Goal: Task Accomplishment & Management: Manage account settings

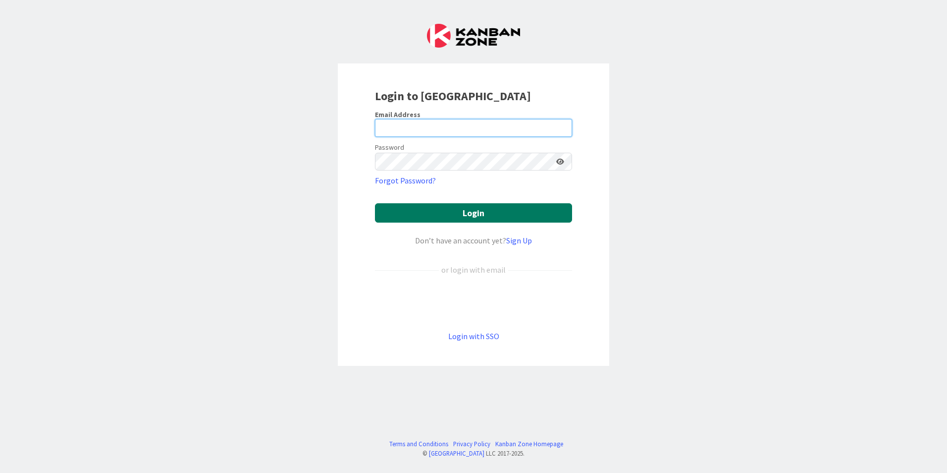
type input "[EMAIL_ADDRESS][DOMAIN_NAME]"
click at [465, 212] on button "Login" at bounding box center [473, 212] width 197 height 19
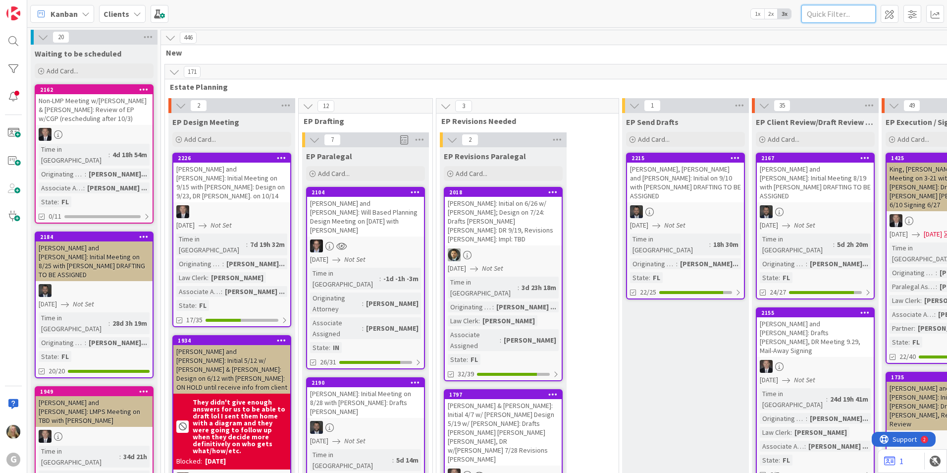
click at [465, 17] on input "text" at bounding box center [839, 14] width 74 height 18
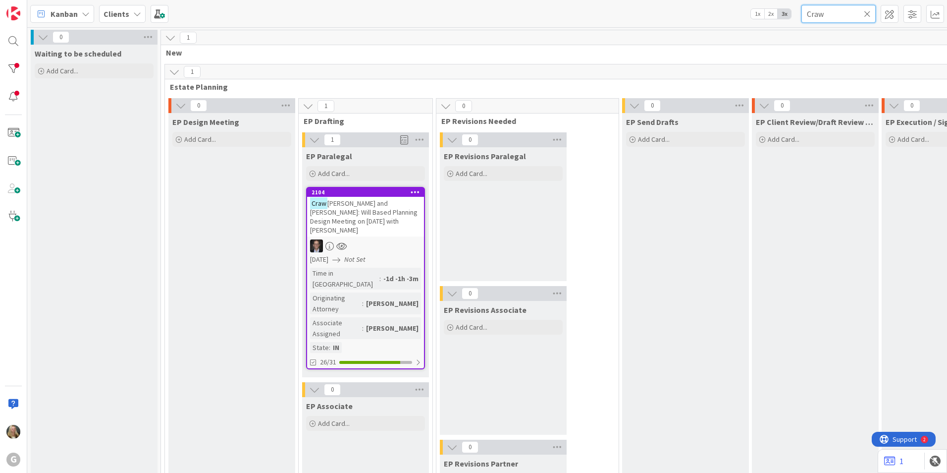
type input "Craw"
click at [335, 216] on span "[PERSON_NAME] and [PERSON_NAME]: Will Based Planning Design Meeting on [DATE] w…" at bounding box center [364, 217] width 108 height 36
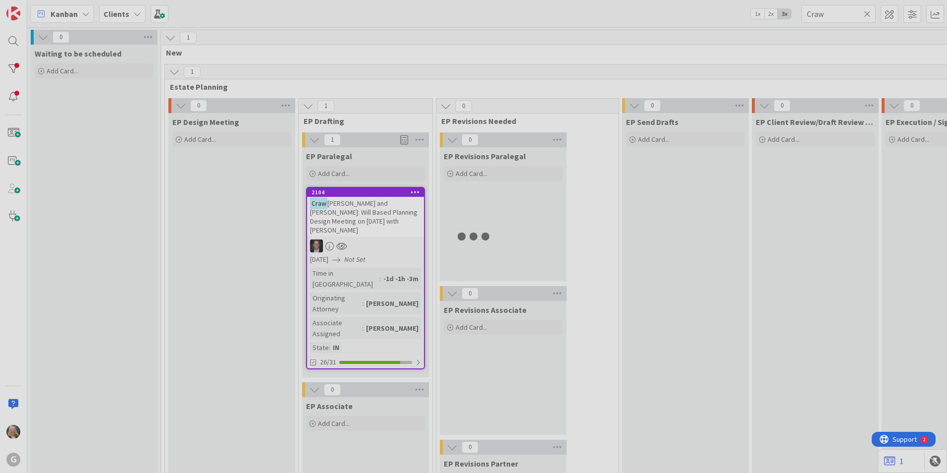
click at [335, 216] on div at bounding box center [473, 236] width 947 height 473
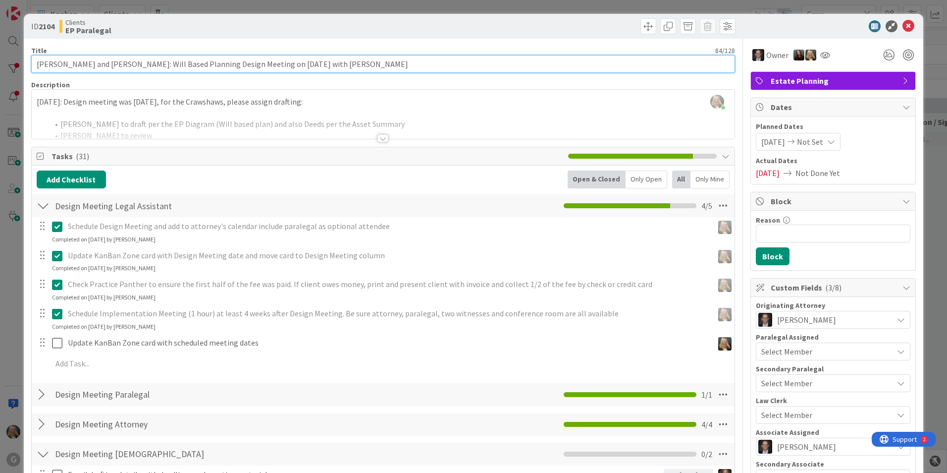
click at [355, 67] on input "[PERSON_NAME] and [PERSON_NAME]: Will Based Planning Design Meeting on [DATE] w…" at bounding box center [383, 64] width 704 height 18
type input "[PERSON_NAME] and [PERSON_NAME]: Will Based Planning Design Meeting on [DATE] w…"
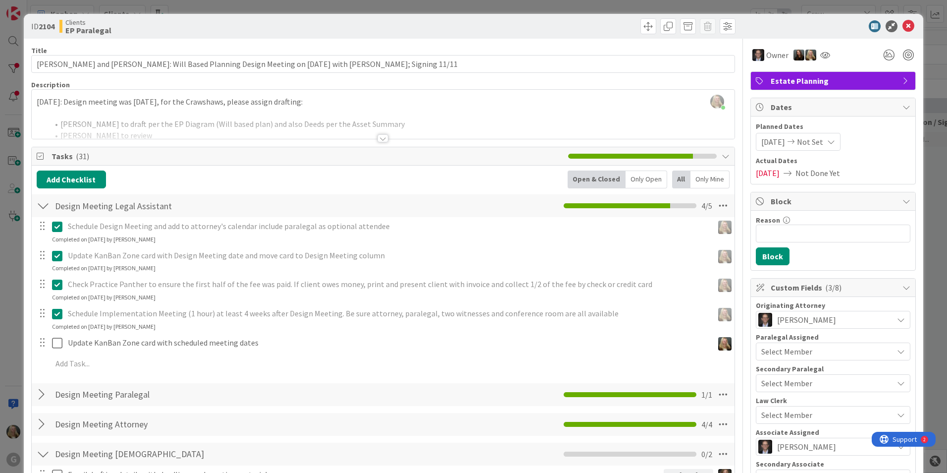
click at [465, 142] on span "Not Set" at bounding box center [810, 142] width 26 height 12
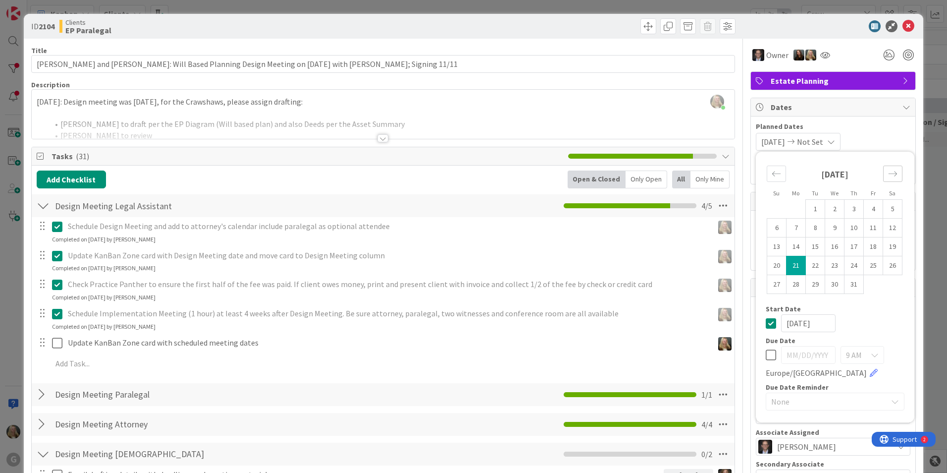
click at [465, 172] on icon "Move forward to switch to the next month." at bounding box center [892, 173] width 9 height 9
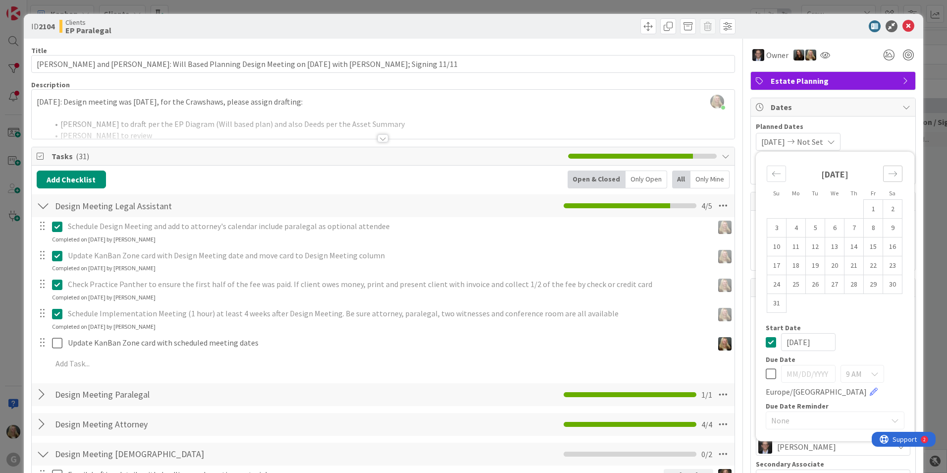
click at [465, 172] on div "Move forward to switch to the next month." at bounding box center [892, 173] width 19 height 16
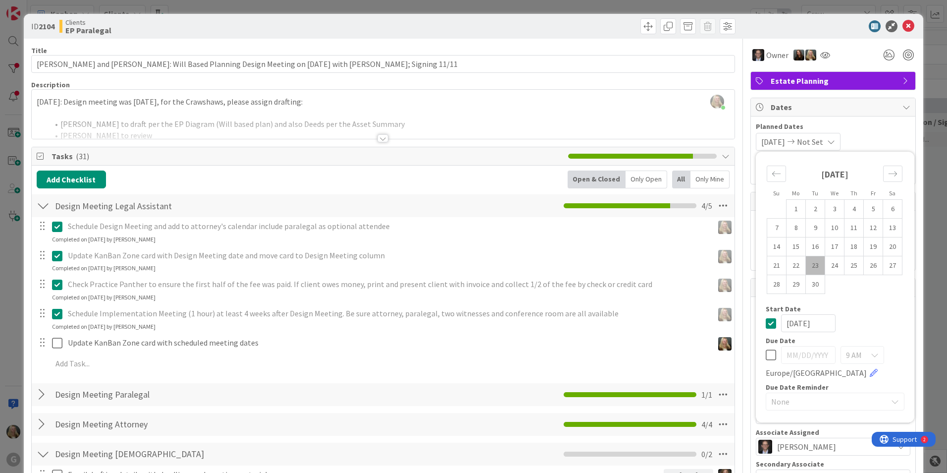
click at [465, 172] on div "[DATE]" at bounding box center [835, 178] width 136 height 43
click at [465, 167] on div "Move forward to switch to the next month." at bounding box center [892, 173] width 19 height 16
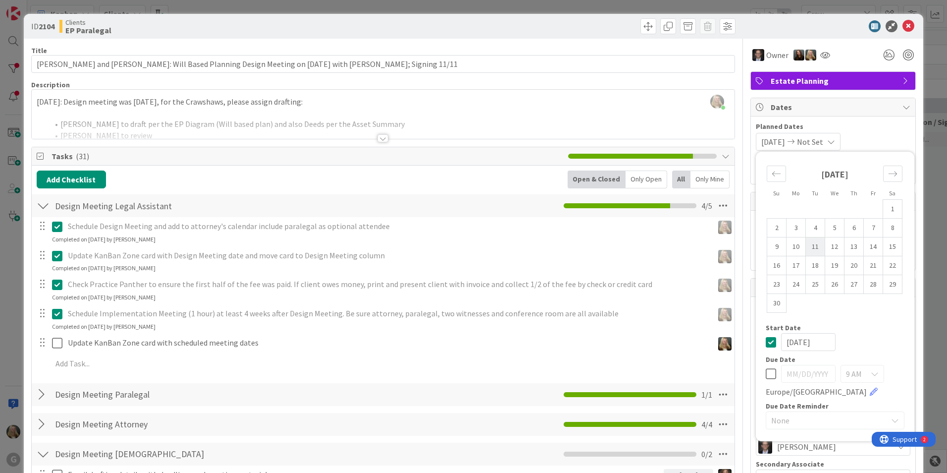
click at [465, 248] on td "11" at bounding box center [815, 246] width 19 height 19
type input "[DATE]"
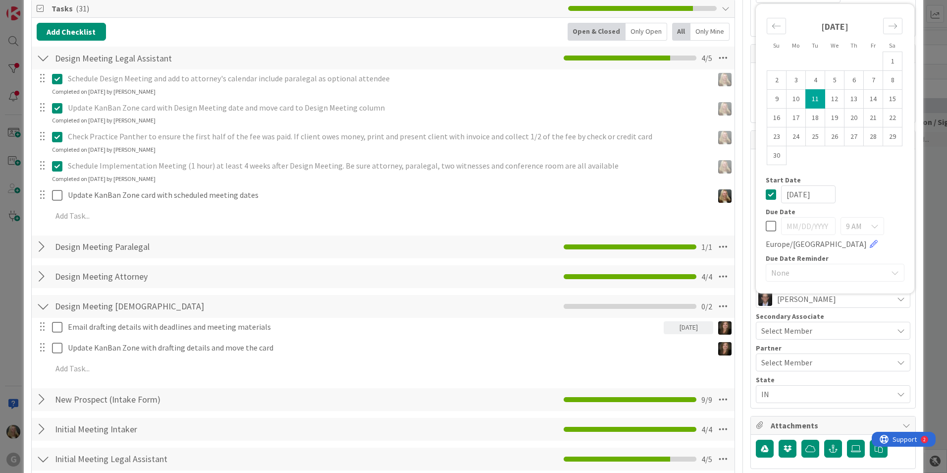
scroll to position [149, 0]
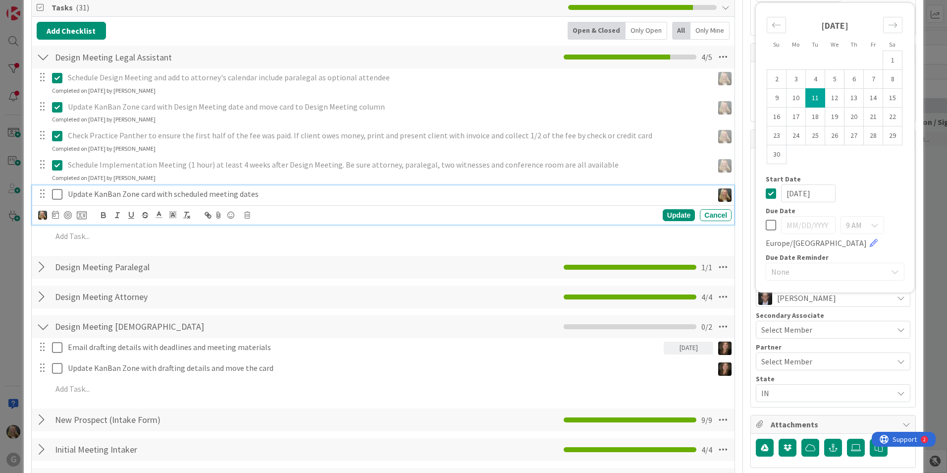
click at [55, 193] on icon at bounding box center [57, 194] width 10 height 12
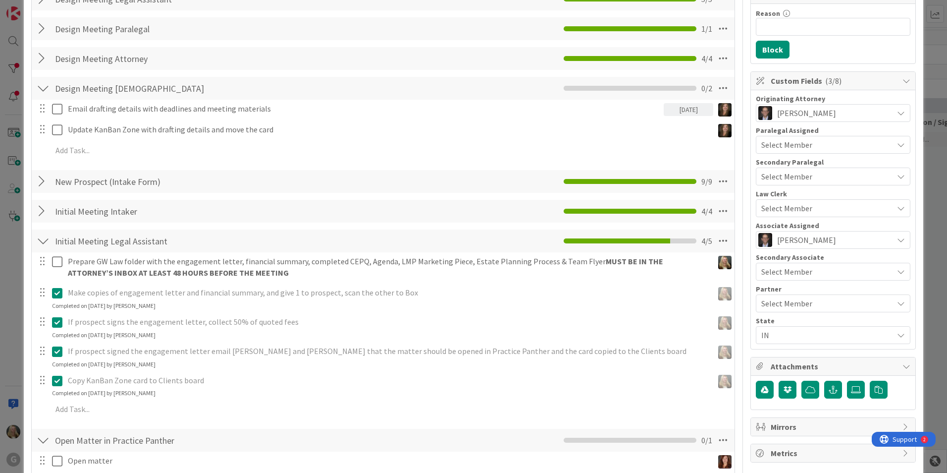
scroll to position [198, 0]
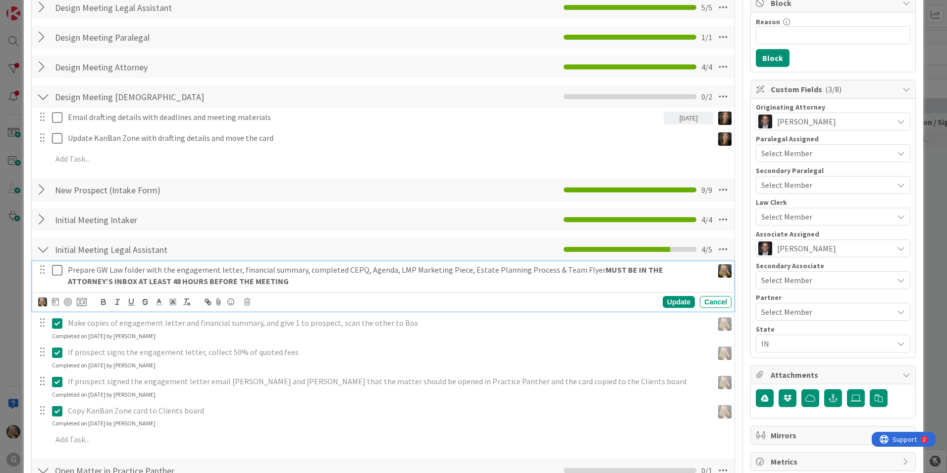
click at [60, 266] on icon at bounding box center [57, 270] width 10 height 12
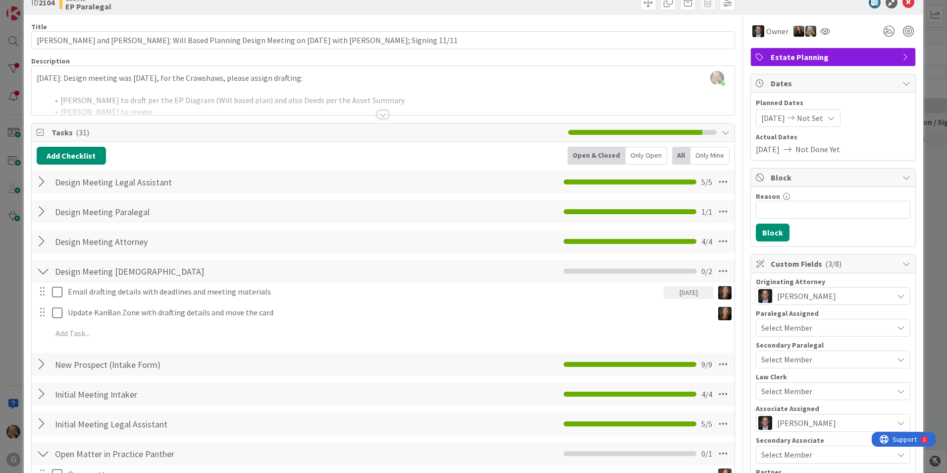
scroll to position [0, 0]
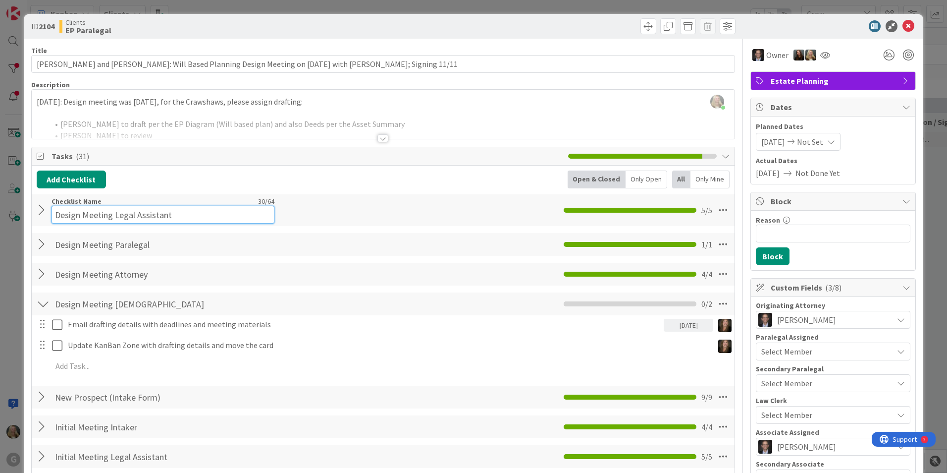
click at [58, 206] on input "Design Meeting Legal Assistant" at bounding box center [163, 215] width 223 height 18
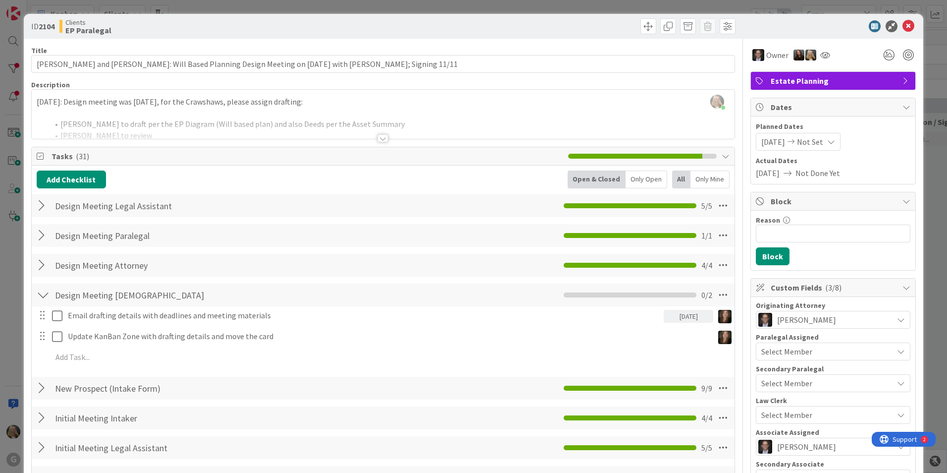
click at [40, 209] on div at bounding box center [43, 206] width 13 height 18
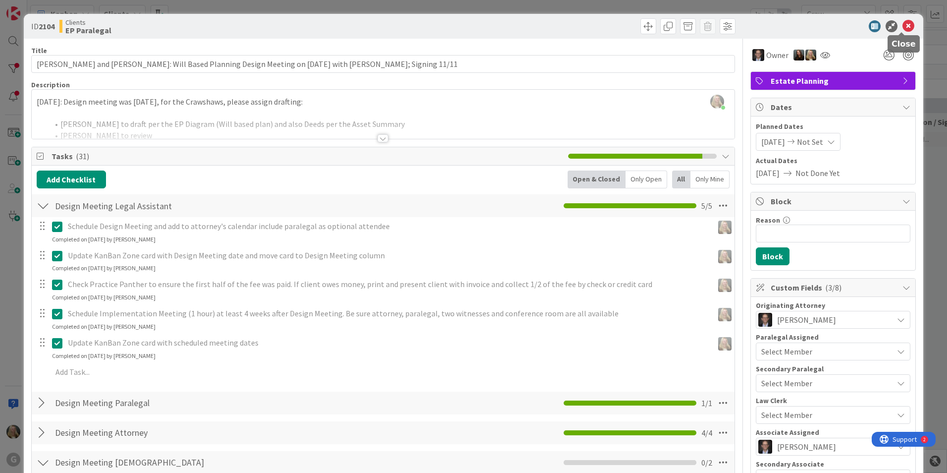
click at [465, 26] on icon at bounding box center [909, 26] width 12 height 12
